Goal: Task Accomplishment & Management: Complete application form

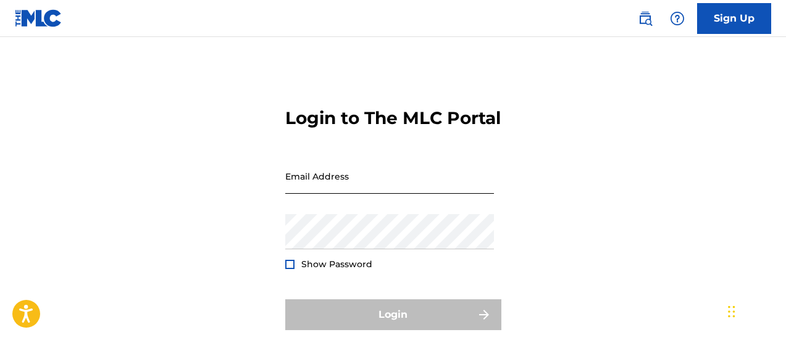
click at [309, 193] on input "Email Address" at bounding box center [389, 176] width 209 height 35
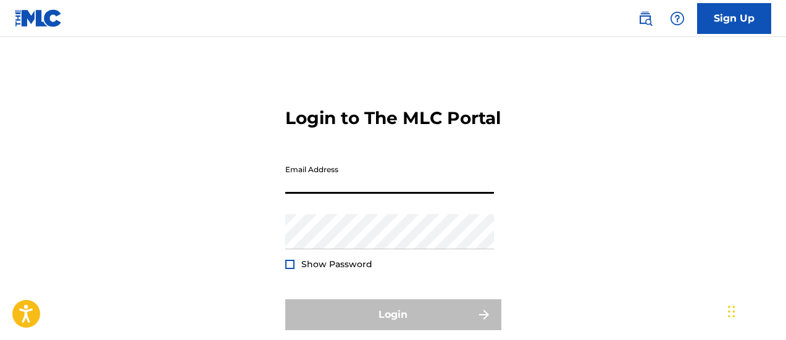
click at [309, 193] on input "Email Address" at bounding box center [389, 176] width 209 height 35
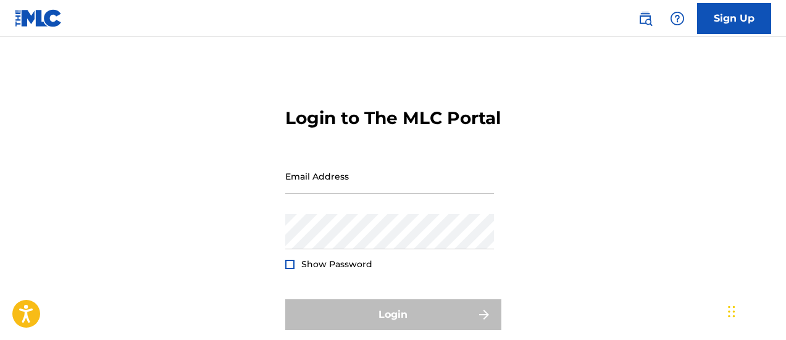
click at [629, 44] on main "Login to The MLC Portal Email Address Password Show Password Login Forgot passw…" at bounding box center [393, 206] width 786 height 339
click at [719, 20] on link "Sign Up" at bounding box center [734, 18] width 74 height 31
